Goal: Information Seeking & Learning: Understand process/instructions

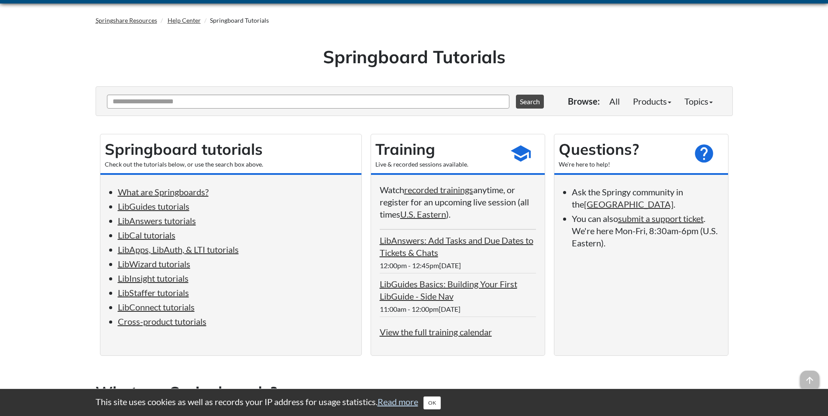
scroll to position [44, 0]
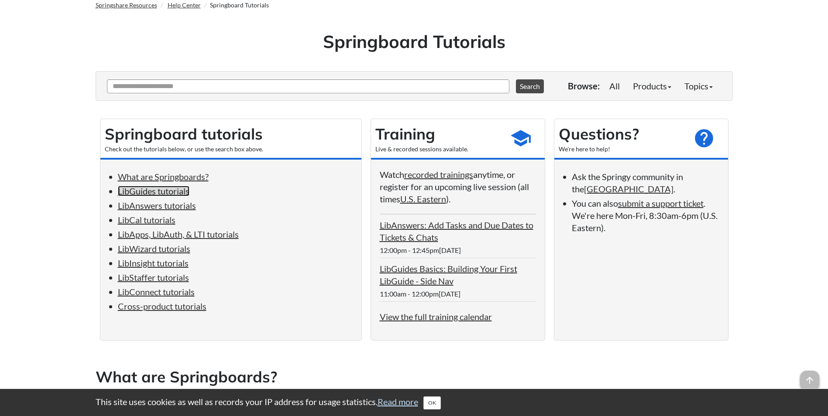
click at [166, 189] on link "LibGuides tutorials" at bounding box center [154, 191] width 72 height 10
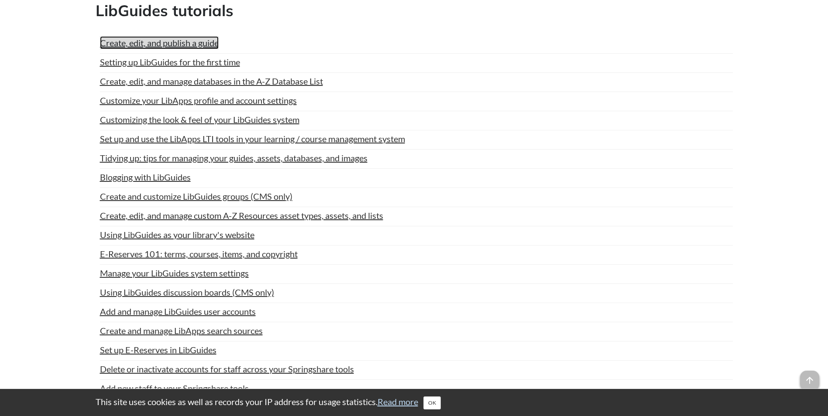
click at [176, 44] on link "Create, edit, and publish a guide" at bounding box center [159, 42] width 119 height 13
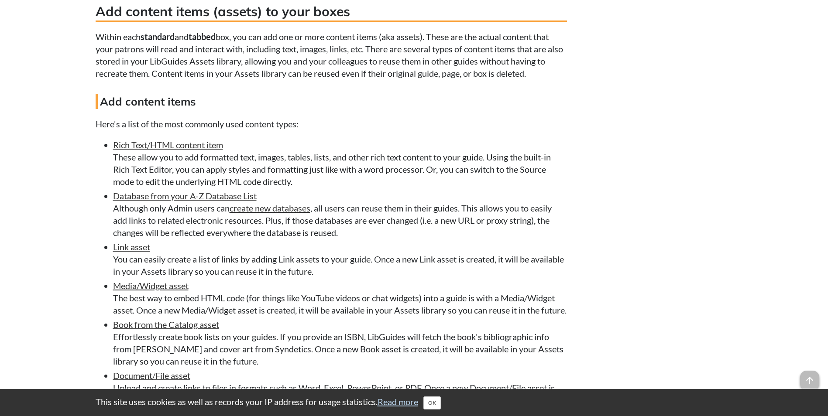
scroll to position [1658, 0]
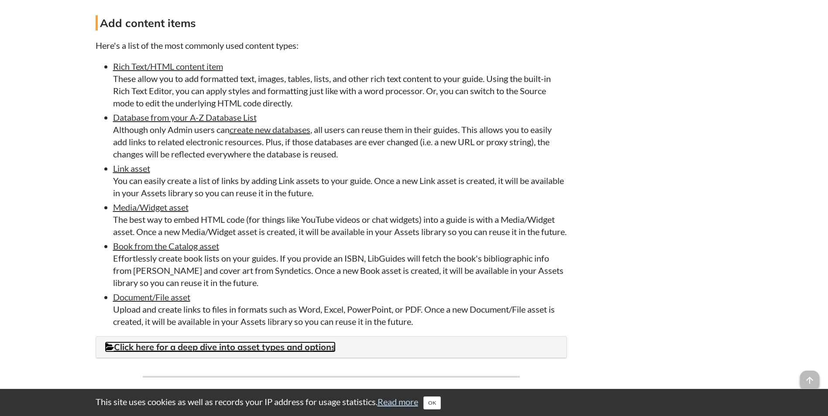
click at [209, 353] on link "Click here for a deep dive into asset types and options" at bounding box center [220, 347] width 231 height 11
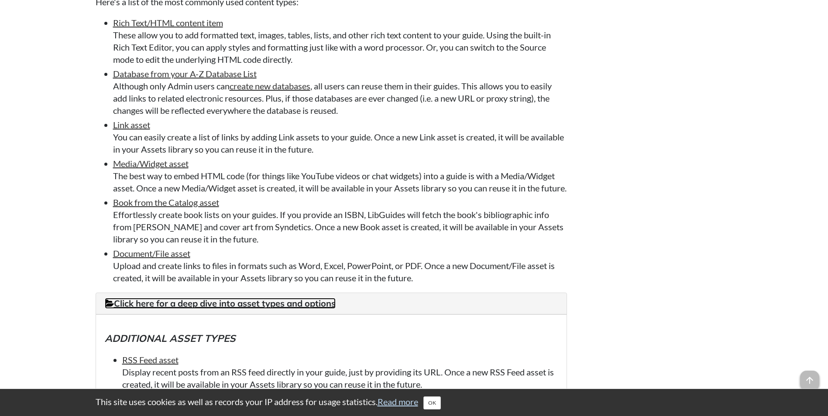
scroll to position [1615, 0]
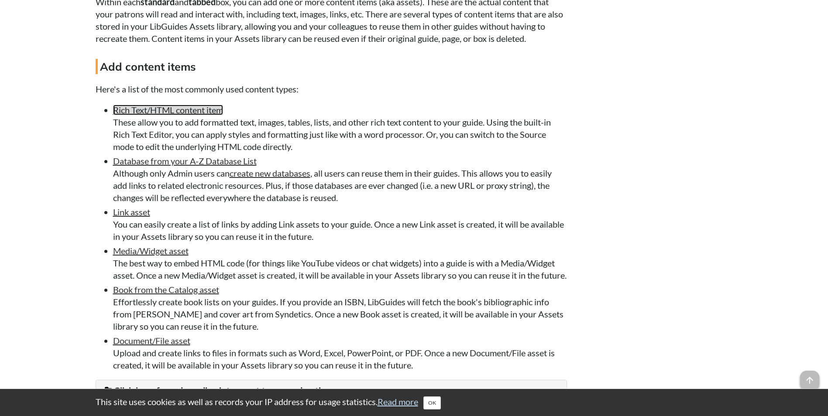
click at [190, 107] on link "Rich Text/HTML content item" at bounding box center [168, 110] width 110 height 10
